Goal: Task Accomplishment & Management: Use online tool/utility

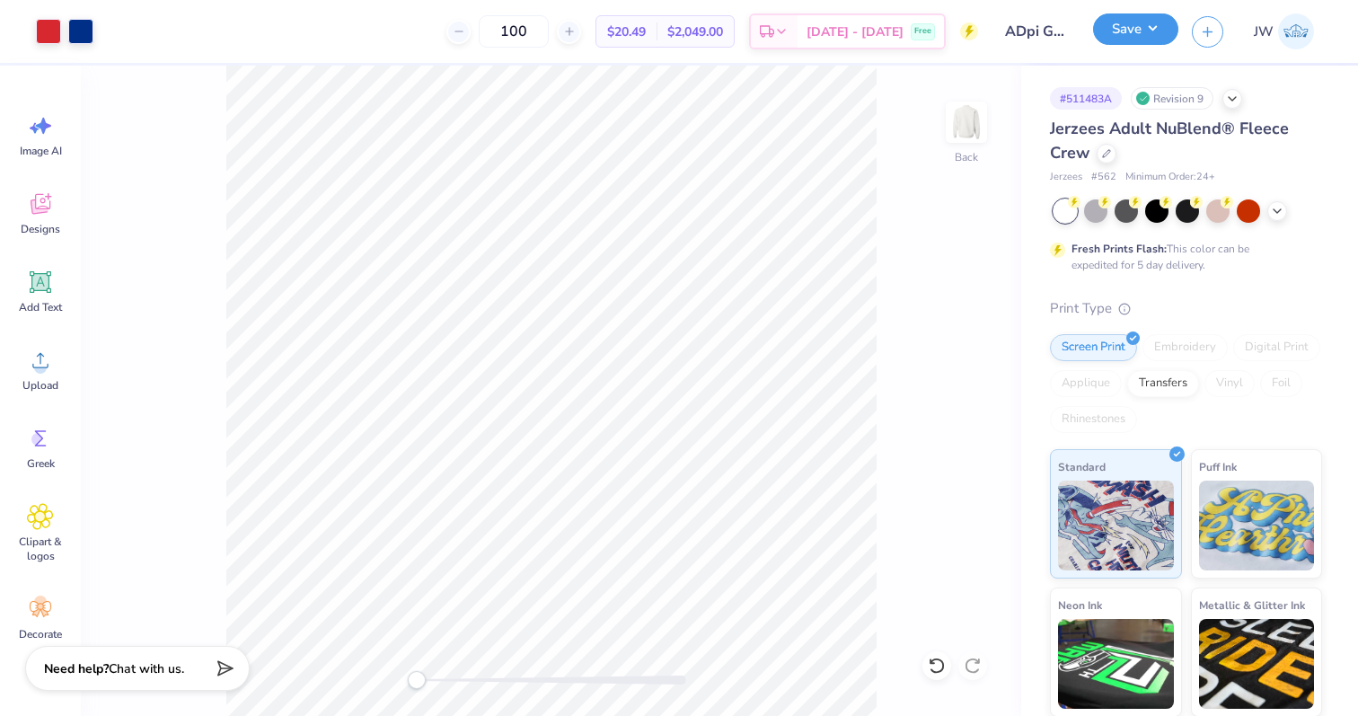
click at [1107, 31] on button "Save" at bounding box center [1135, 28] width 85 height 31
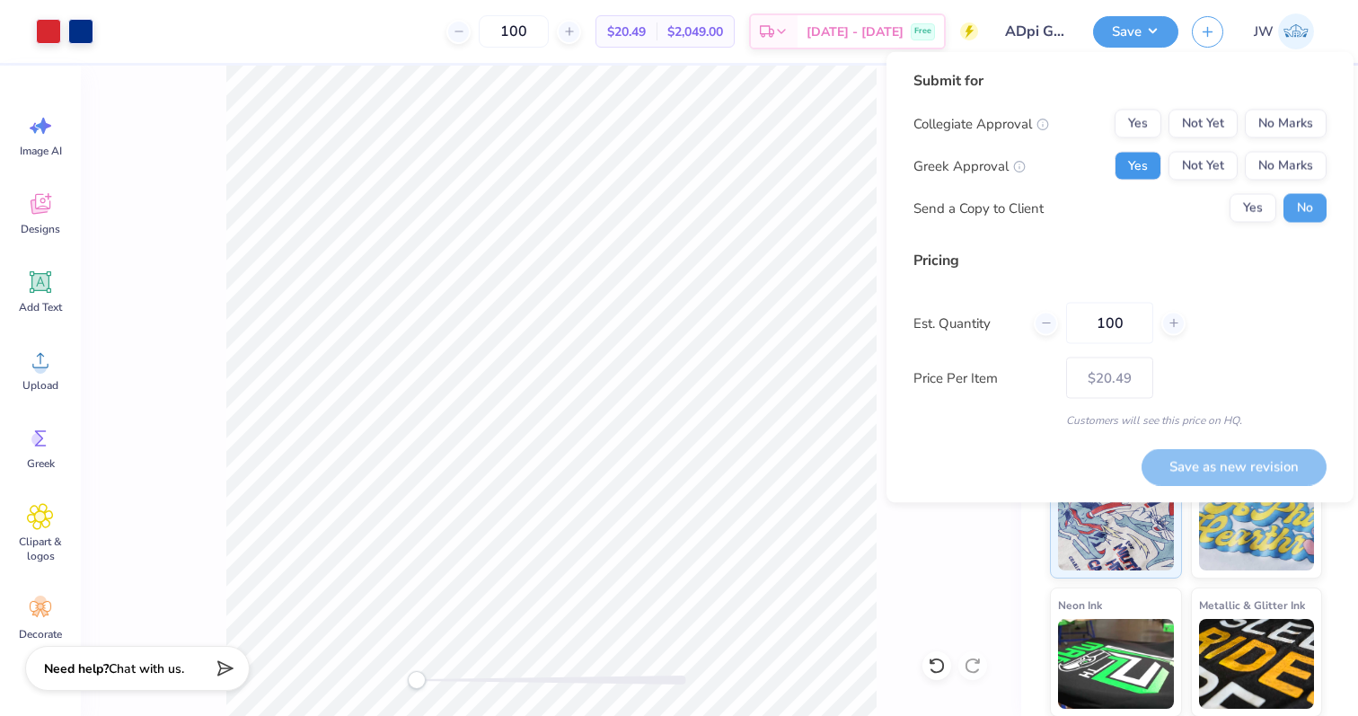
click at [1132, 167] on button "Yes" at bounding box center [1138, 166] width 47 height 29
click at [1256, 137] on div "Collegiate Approval Yes Not Yet No Marks Greek Approval Yes Not Yet No Marks Se…" at bounding box center [1119, 166] width 413 height 113
click at [1266, 126] on button "No Marks" at bounding box center [1286, 124] width 82 height 29
click at [1249, 443] on div "Save as new revision" at bounding box center [1233, 456] width 185 height 57
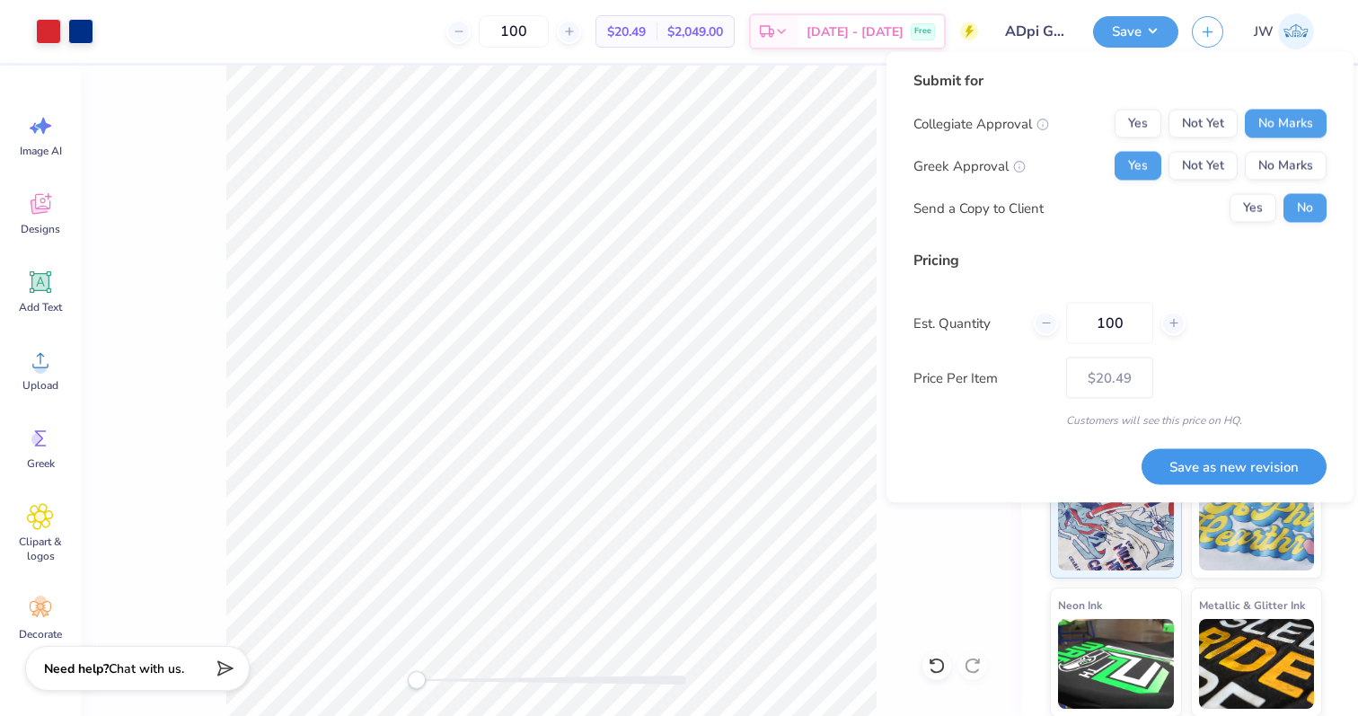
click at [1247, 449] on button "Save as new revision" at bounding box center [1233, 466] width 185 height 37
type input "$20.49"
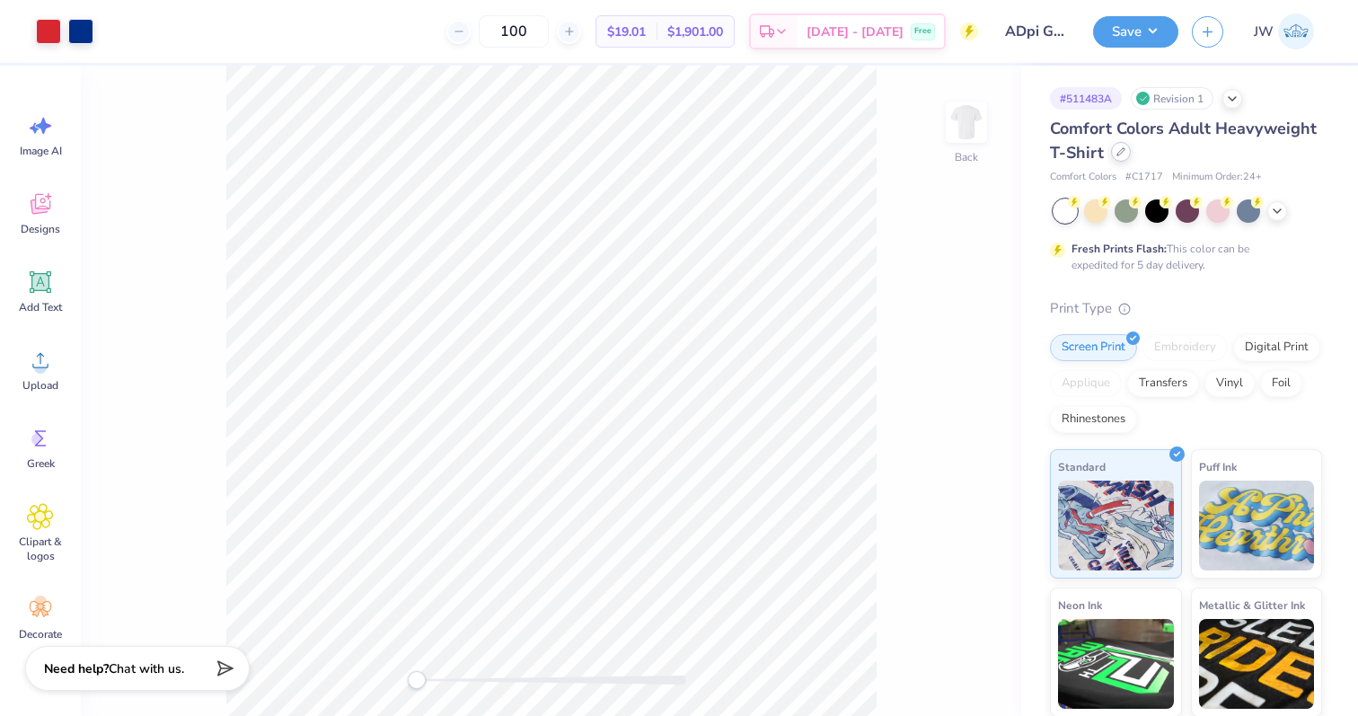
click at [1119, 148] on icon at bounding box center [1120, 151] width 9 height 9
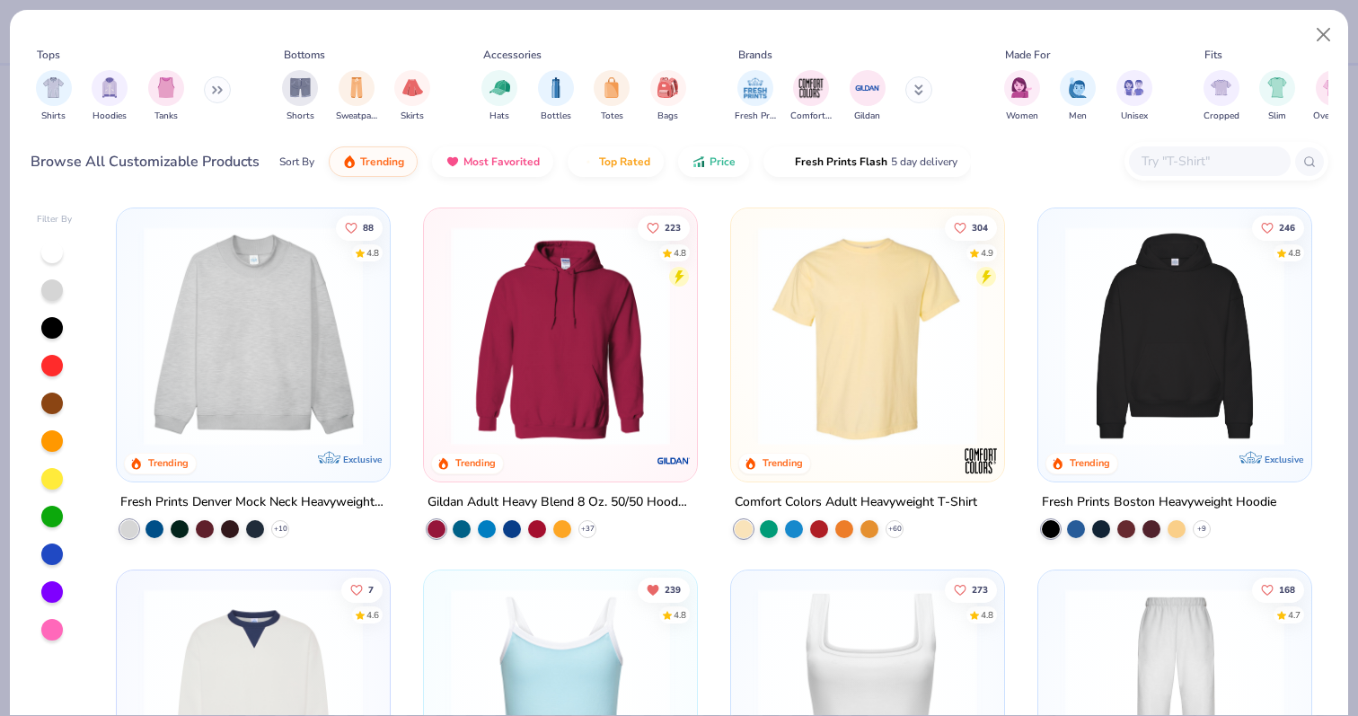
click at [1165, 146] on div at bounding box center [1210, 161] width 162 height 30
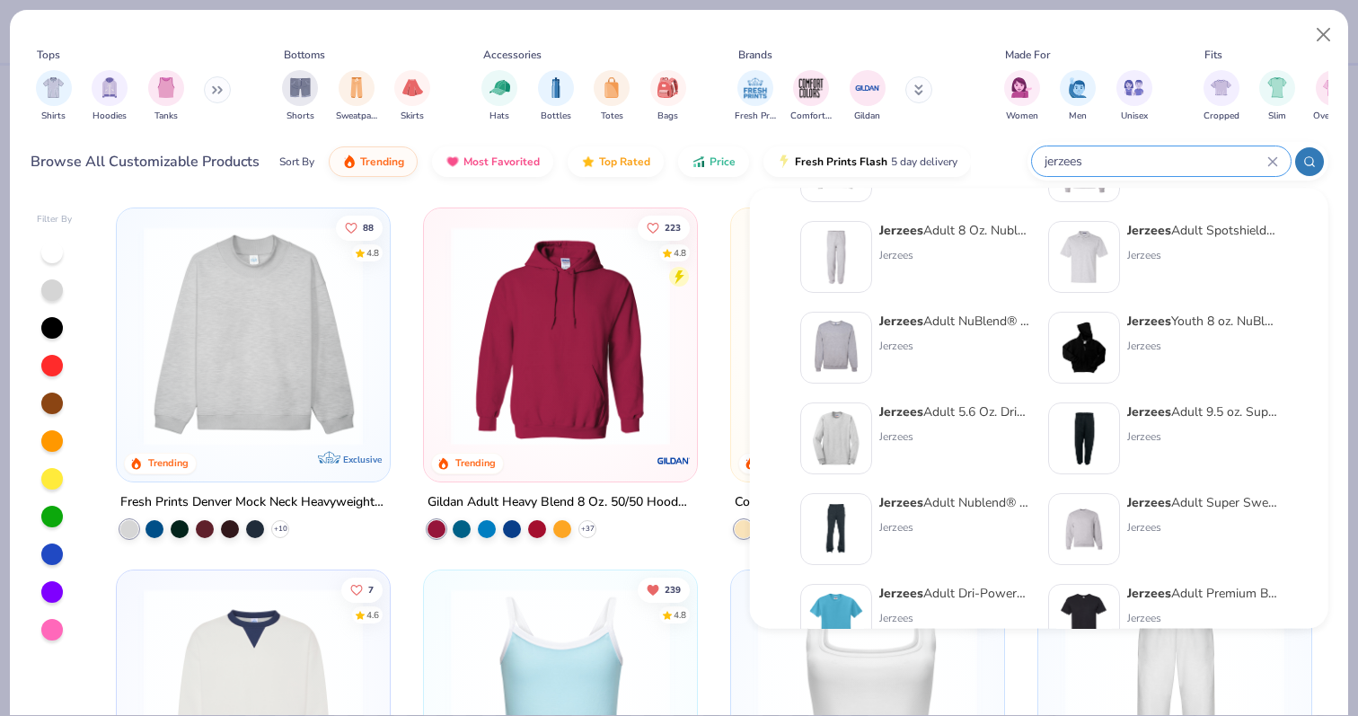
scroll to position [93, 0]
click at [1091, 157] on input "jerzees" at bounding box center [1155, 161] width 225 height 21
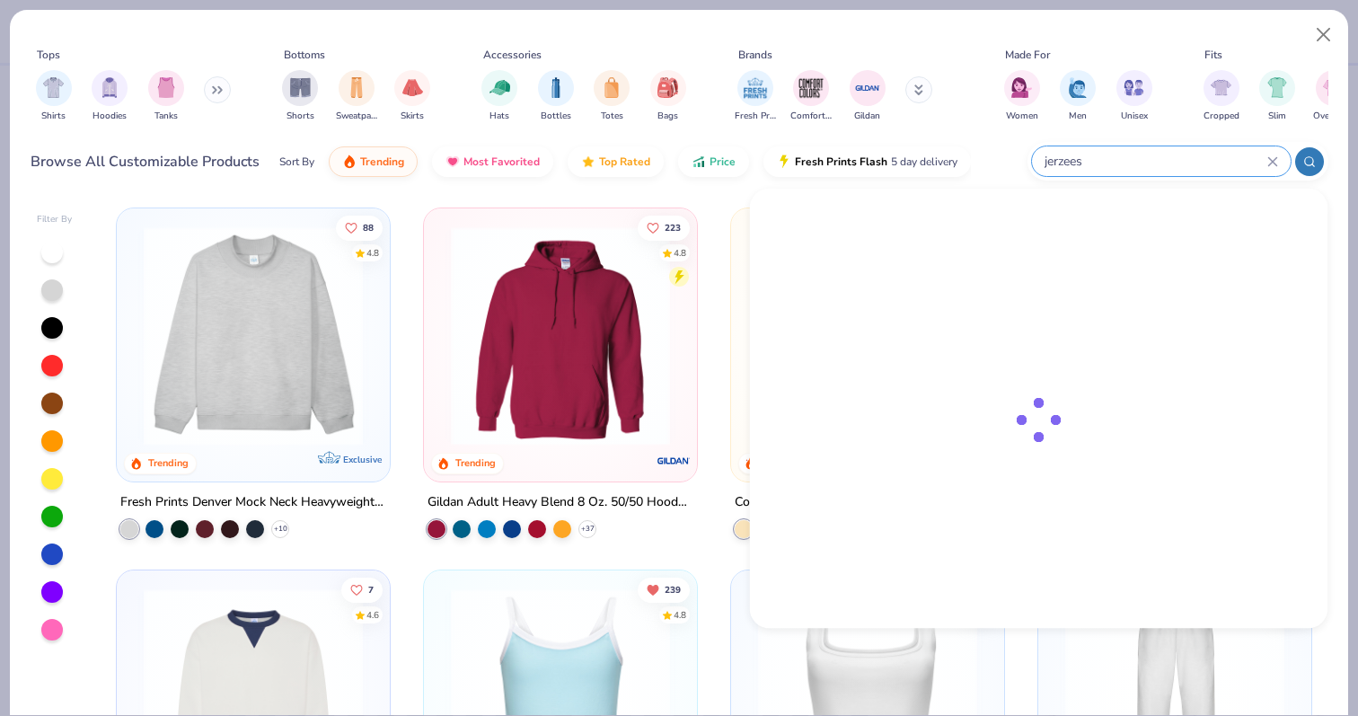
scroll to position [0, 0]
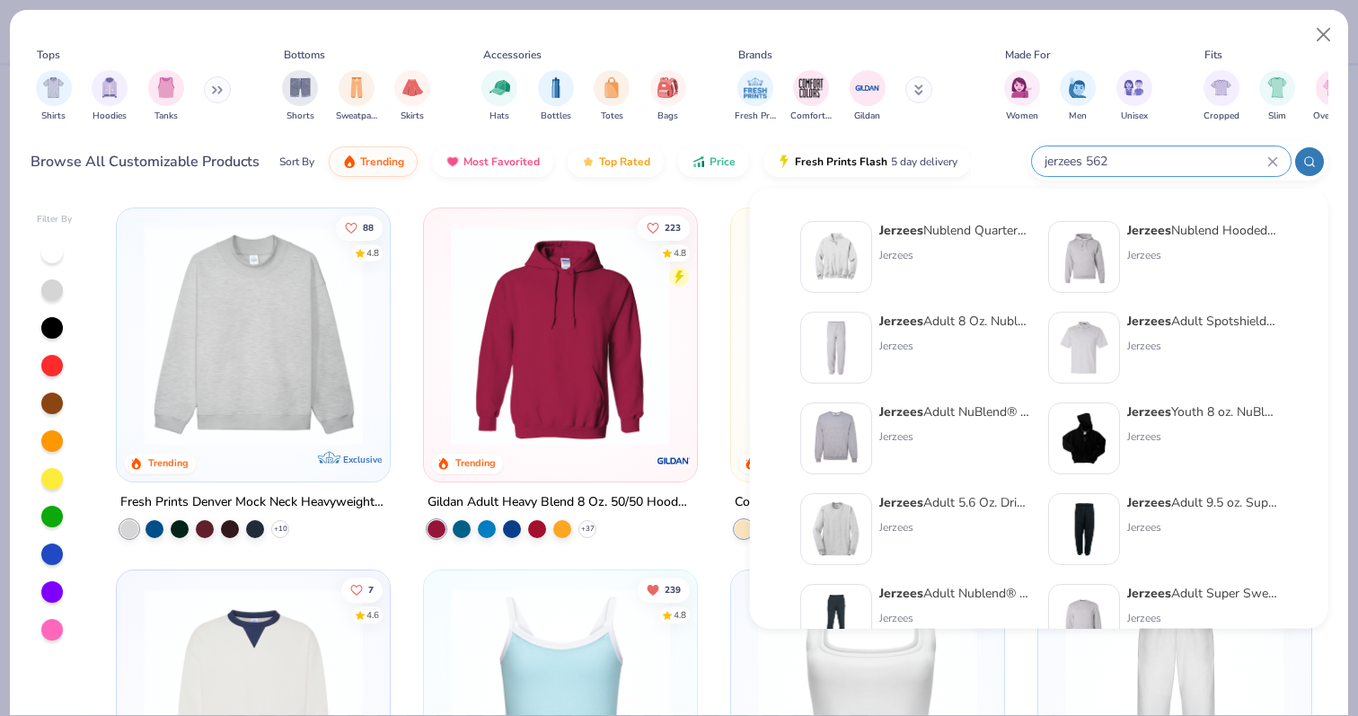
type input "jerzees 562"
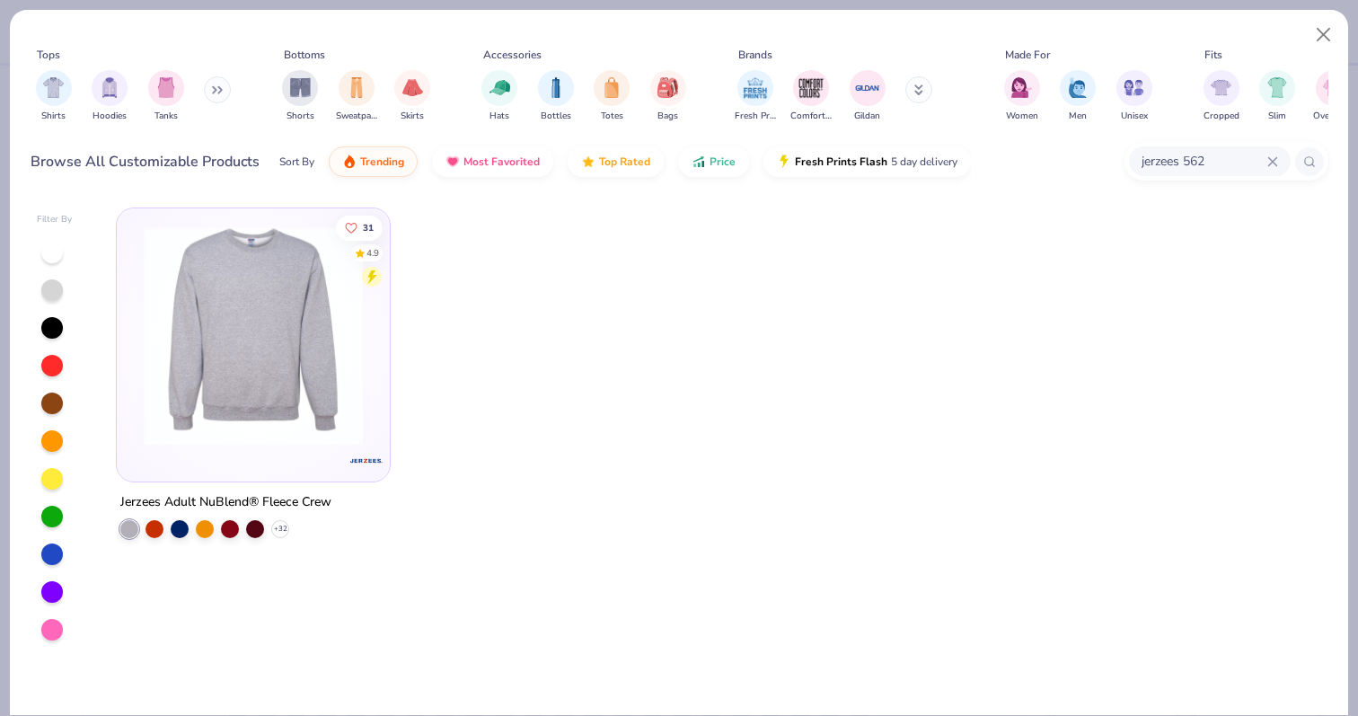
click at [322, 399] on img at bounding box center [253, 335] width 237 height 219
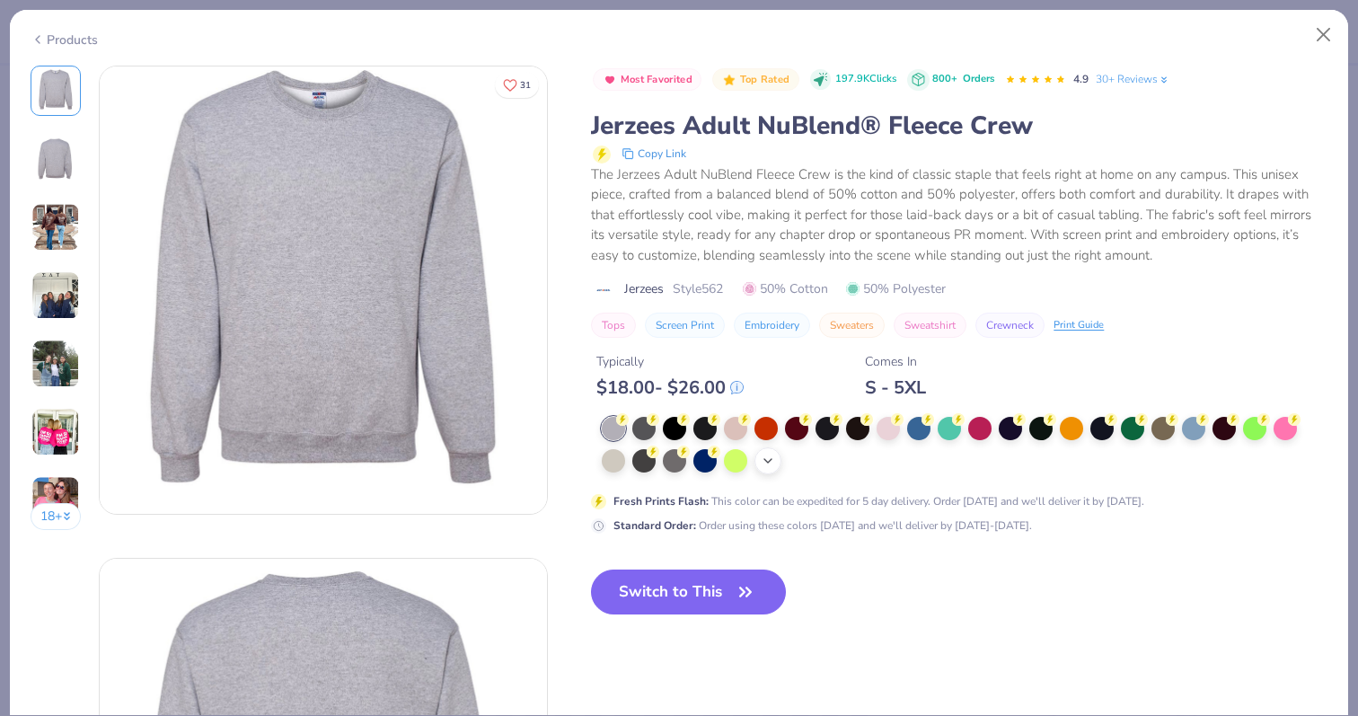
click at [760, 467] on div "+ 10" at bounding box center [767, 460] width 27 height 27
click at [1055, 462] on div at bounding box center [956, 445] width 708 height 57
click at [1036, 460] on div at bounding box center [1040, 458] width 23 height 23
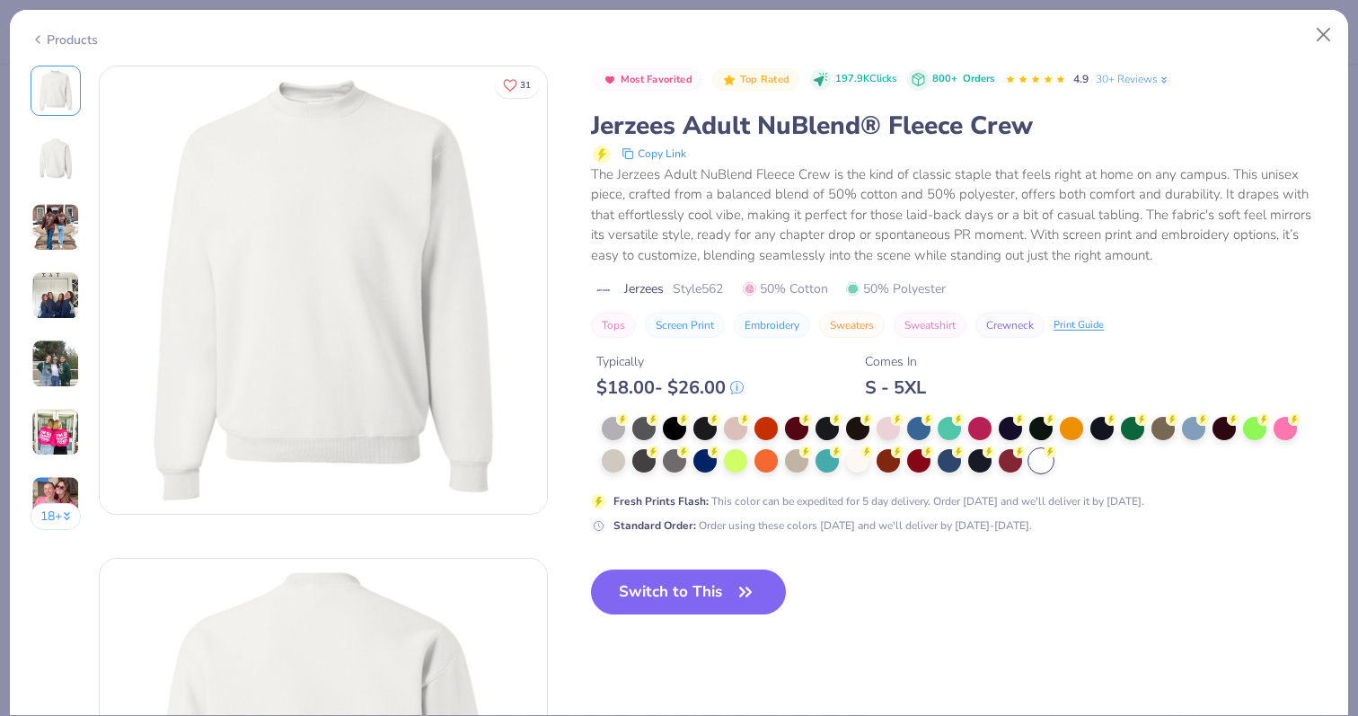
click at [660, 618] on div "Switch to This" at bounding box center [688, 606] width 195 height 74
click at [693, 595] on button "Switch to This" at bounding box center [688, 591] width 195 height 45
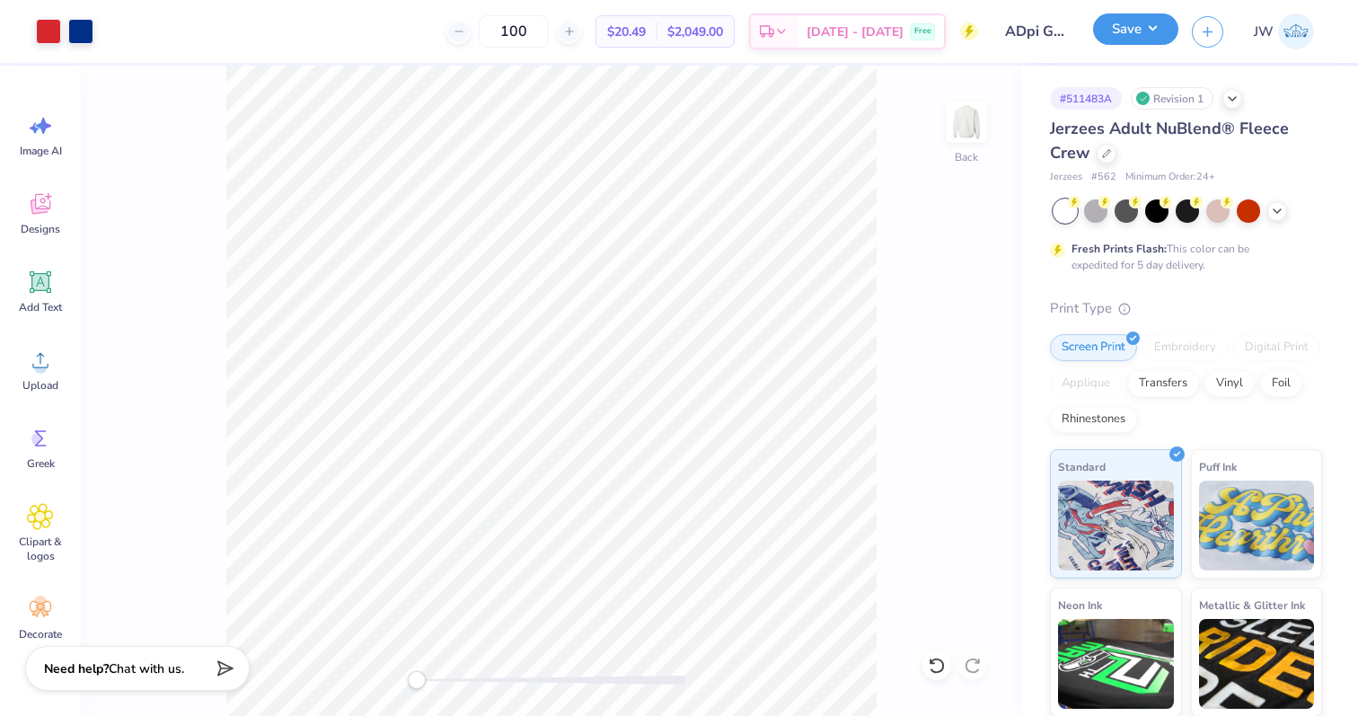
click at [1108, 43] on button "Save" at bounding box center [1135, 28] width 85 height 31
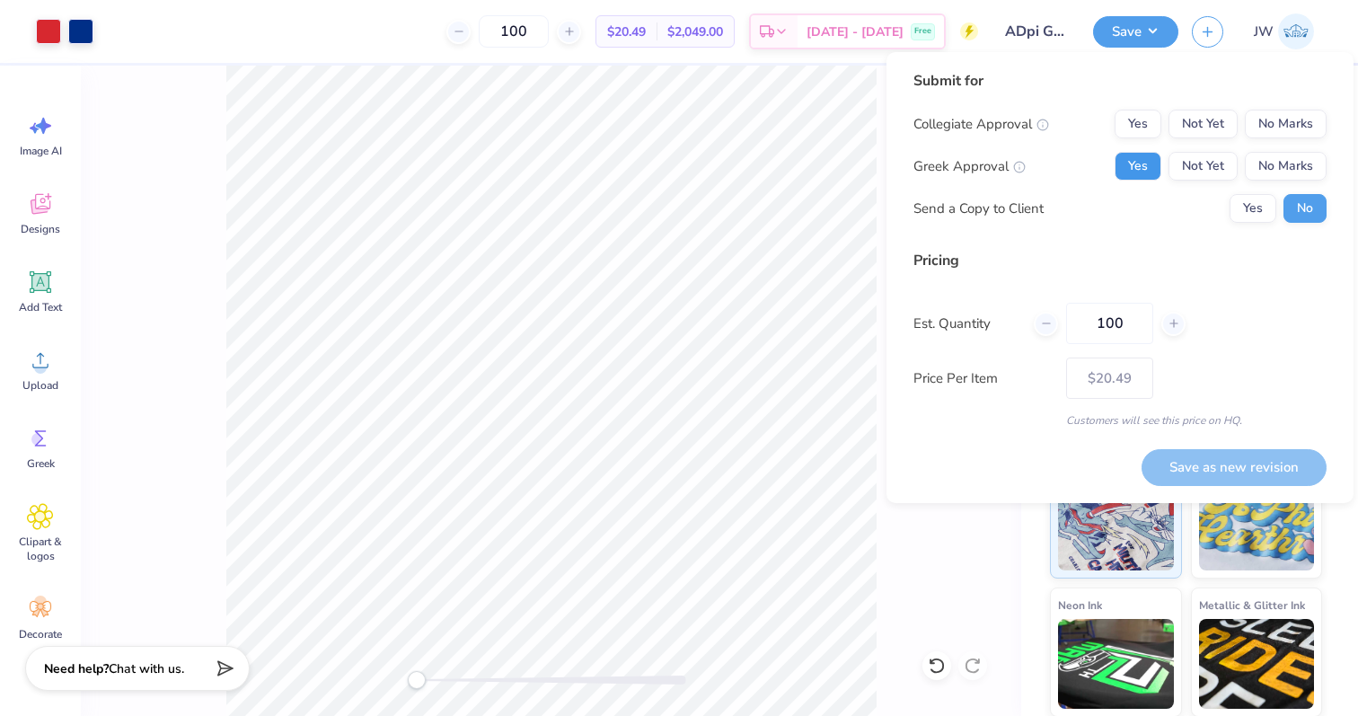
click at [1153, 160] on button "Yes" at bounding box center [1138, 166] width 47 height 29
click at [1271, 131] on button "No Marks" at bounding box center [1286, 124] width 82 height 29
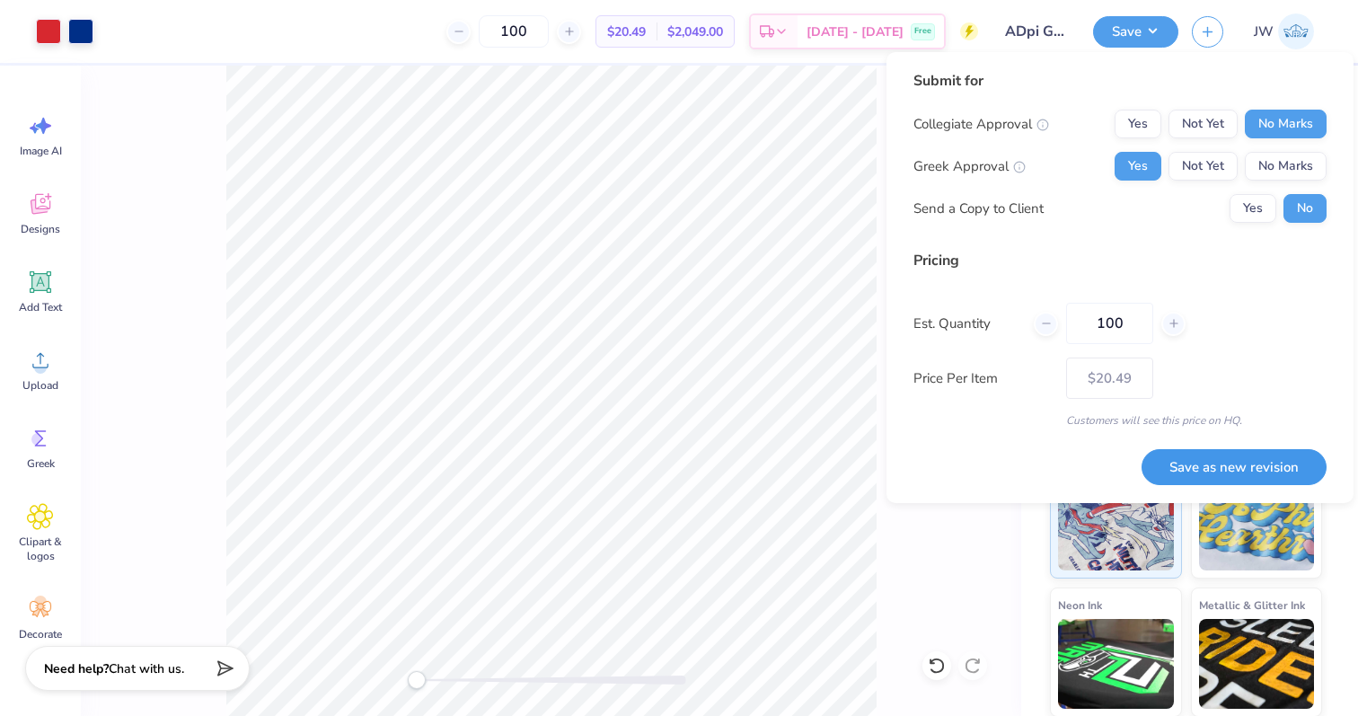
click at [1247, 479] on button "Save as new revision" at bounding box center [1233, 467] width 185 height 37
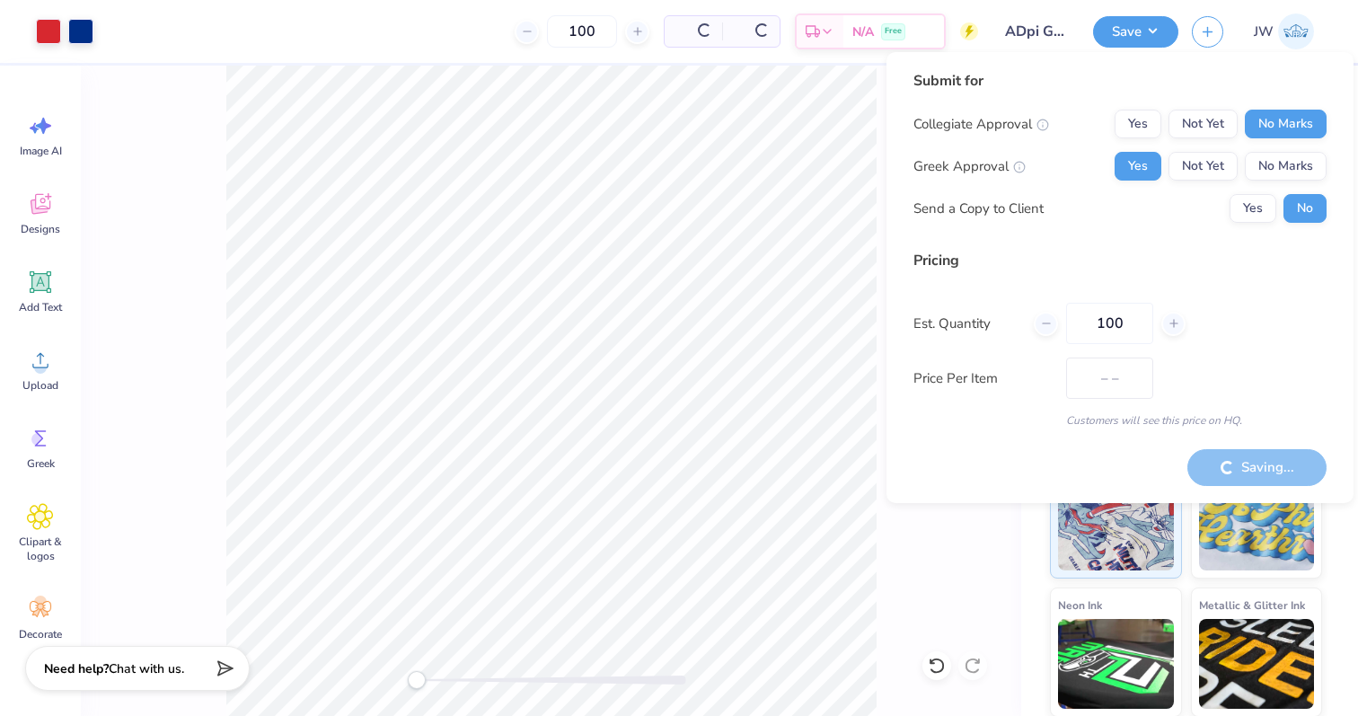
type input "$20.49"
